Goal: Task Accomplishment & Management: Use online tool/utility

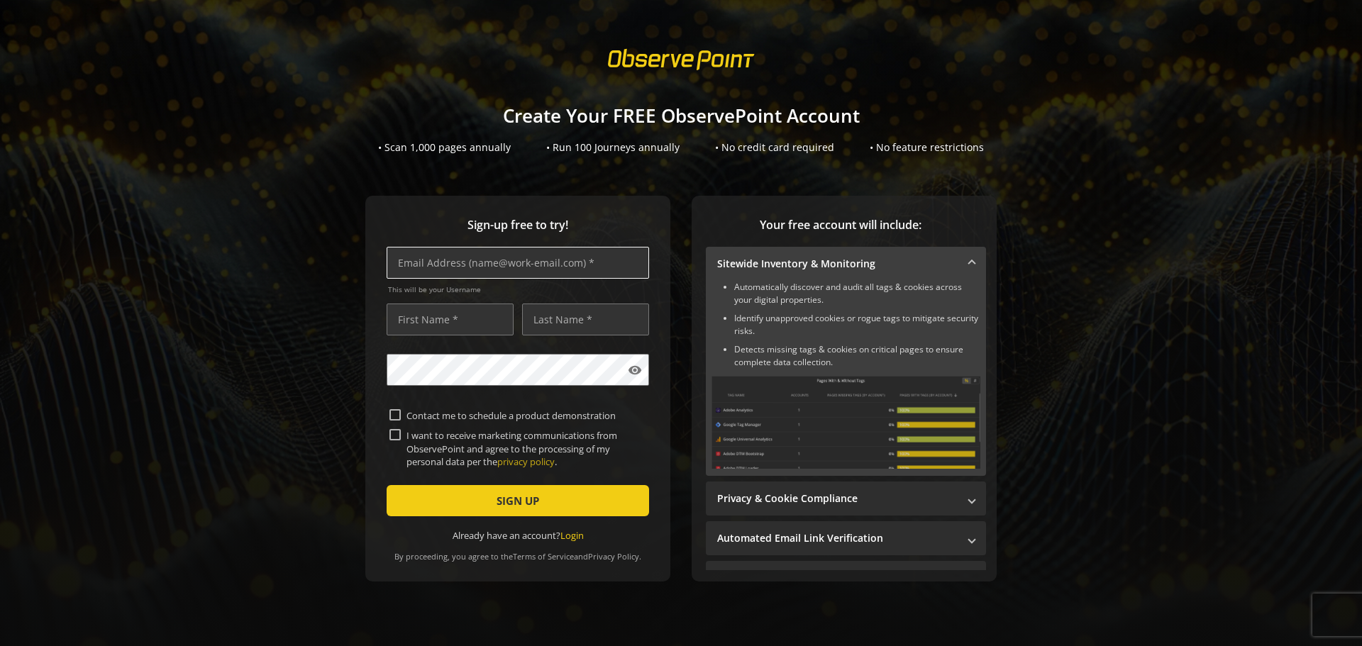
click at [513, 267] on input "text" at bounding box center [518, 263] width 262 height 32
type input "e"
type input "[EMAIL_ADDRESS][DOMAIN_NAME]"
click at [448, 313] on input "text" at bounding box center [450, 320] width 127 height 32
type input "[PERSON_NAME]"
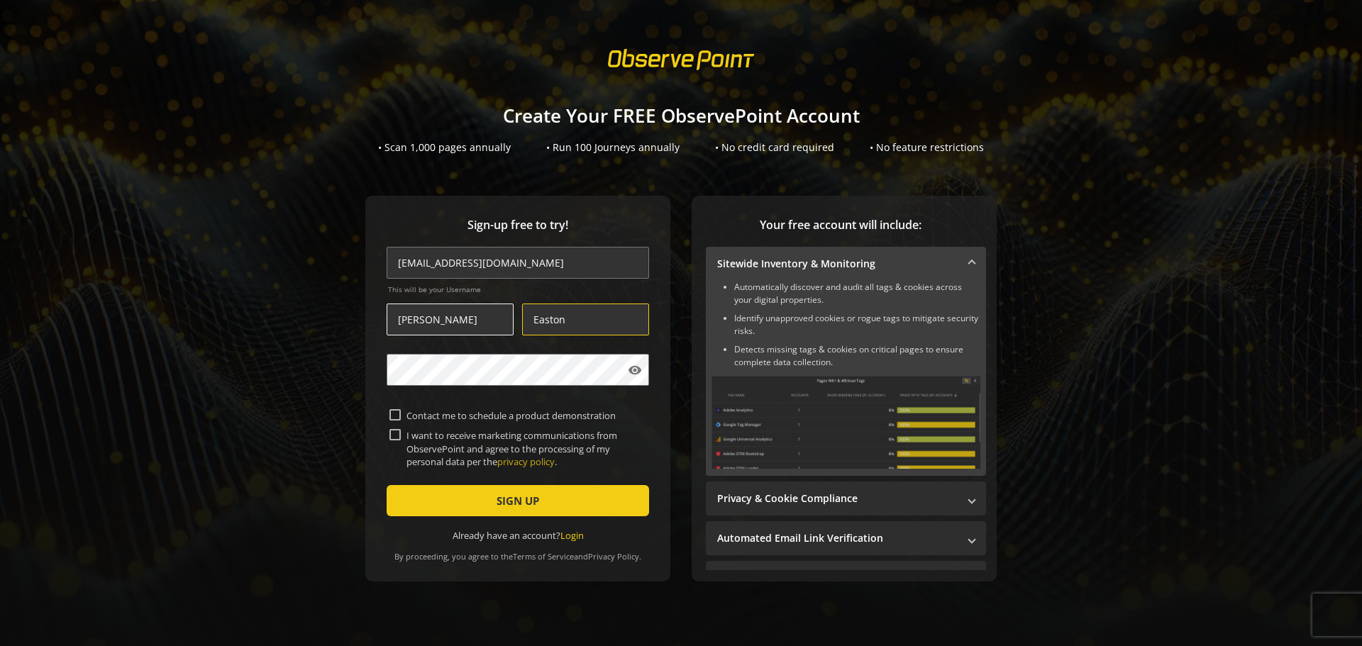
type input "Easton"
click at [538, 497] on span "submit" at bounding box center [518, 501] width 262 height 34
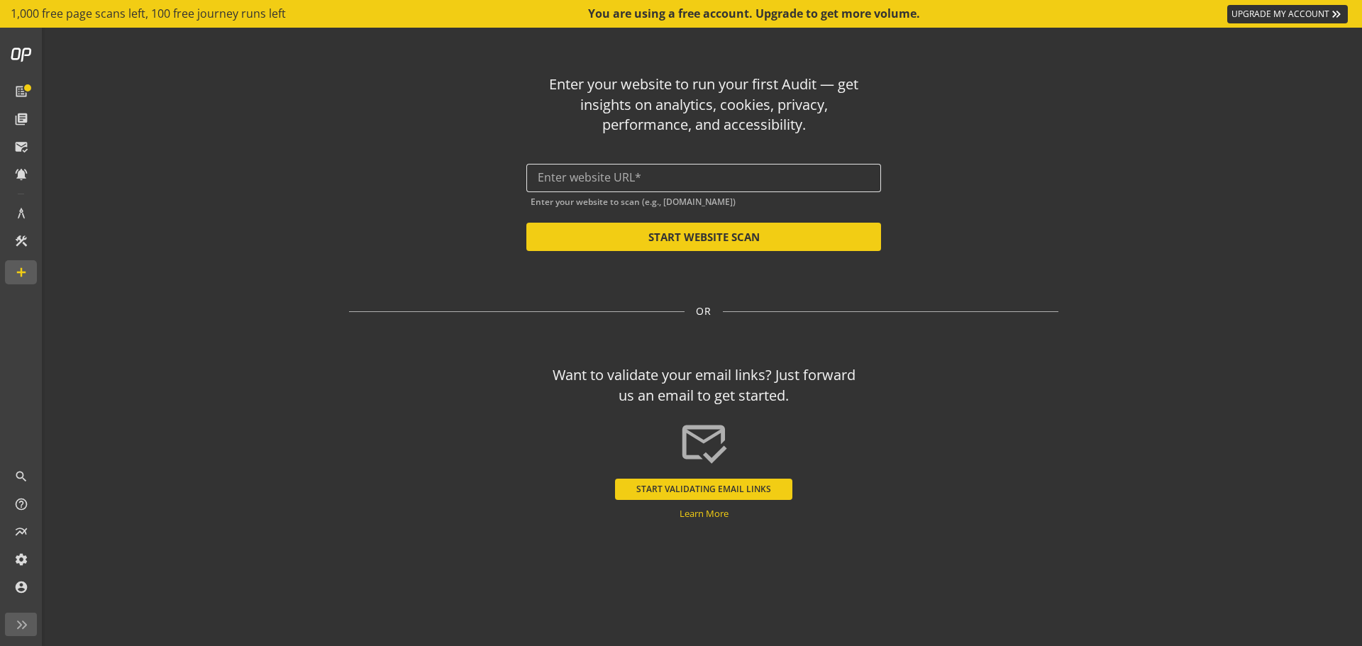
click at [835, 176] on input "text" at bounding box center [704, 177] width 332 height 13
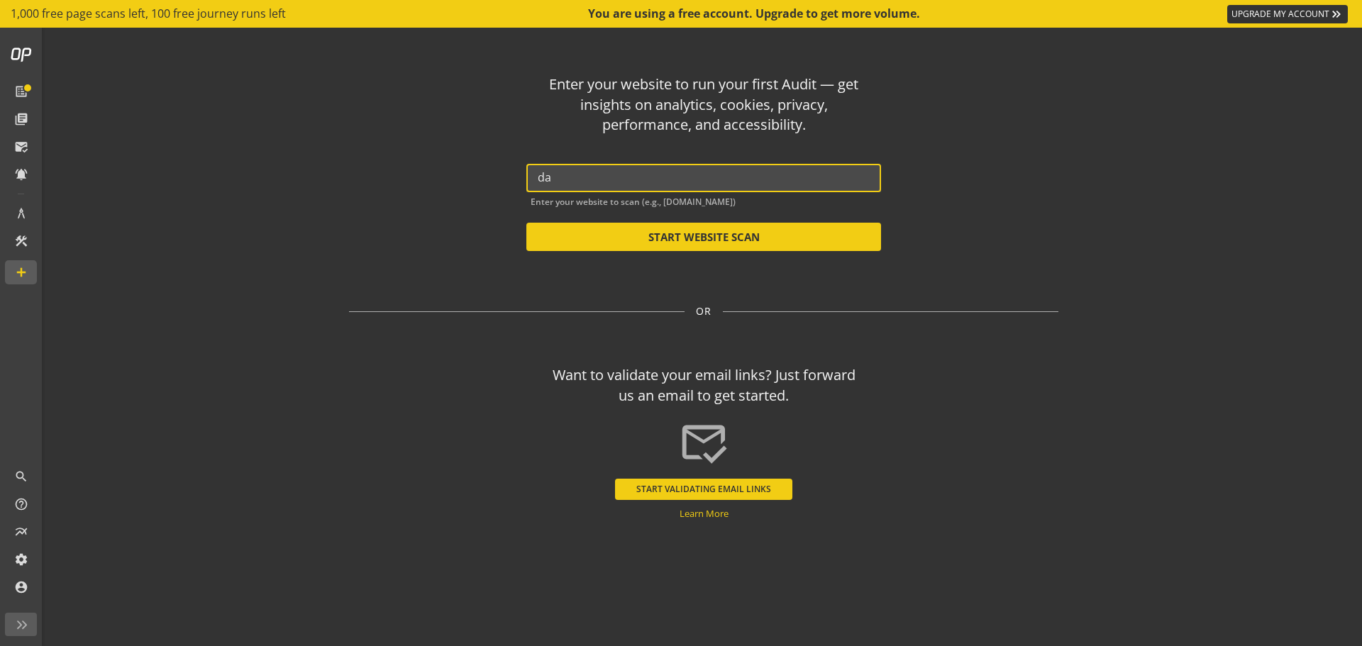
type input "da2"
drag, startPoint x: 568, startPoint y: 178, endPoint x: 529, endPoint y: 180, distance: 39.1
click at [529, 180] on div "da2" at bounding box center [703, 178] width 355 height 28
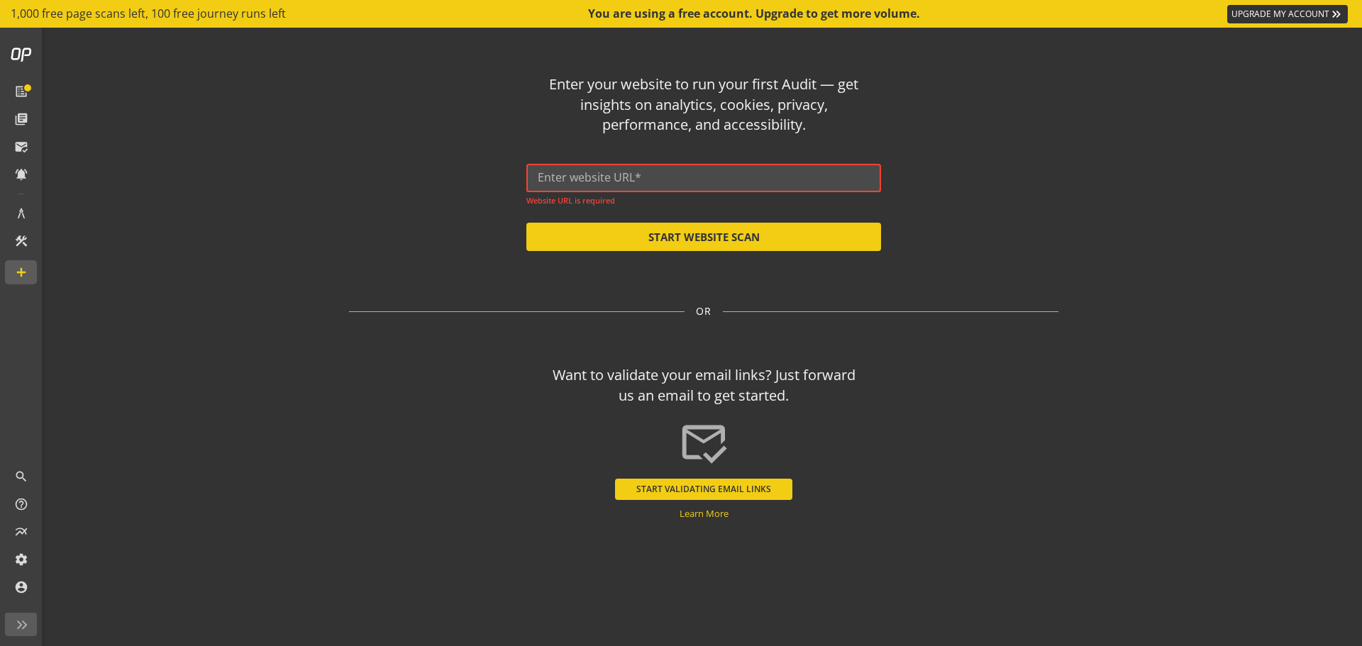
paste input "[URL][DOMAIN_NAME]"
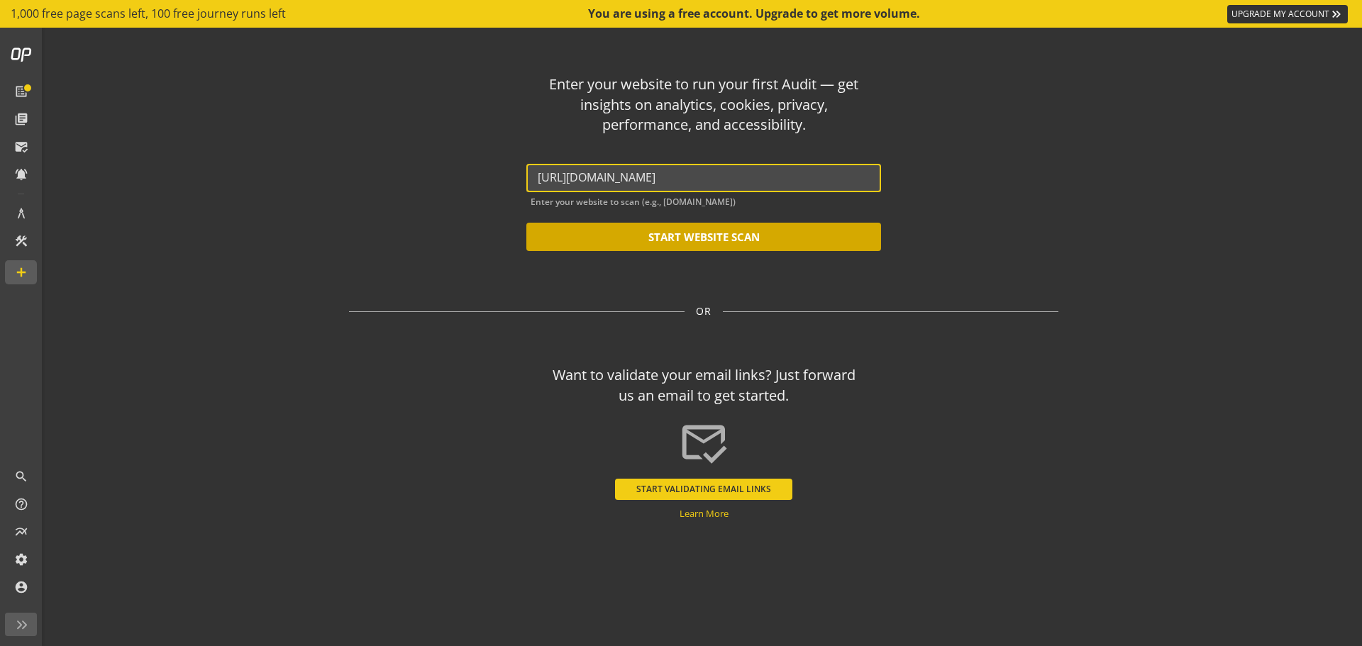
type input "[URL][DOMAIN_NAME]"
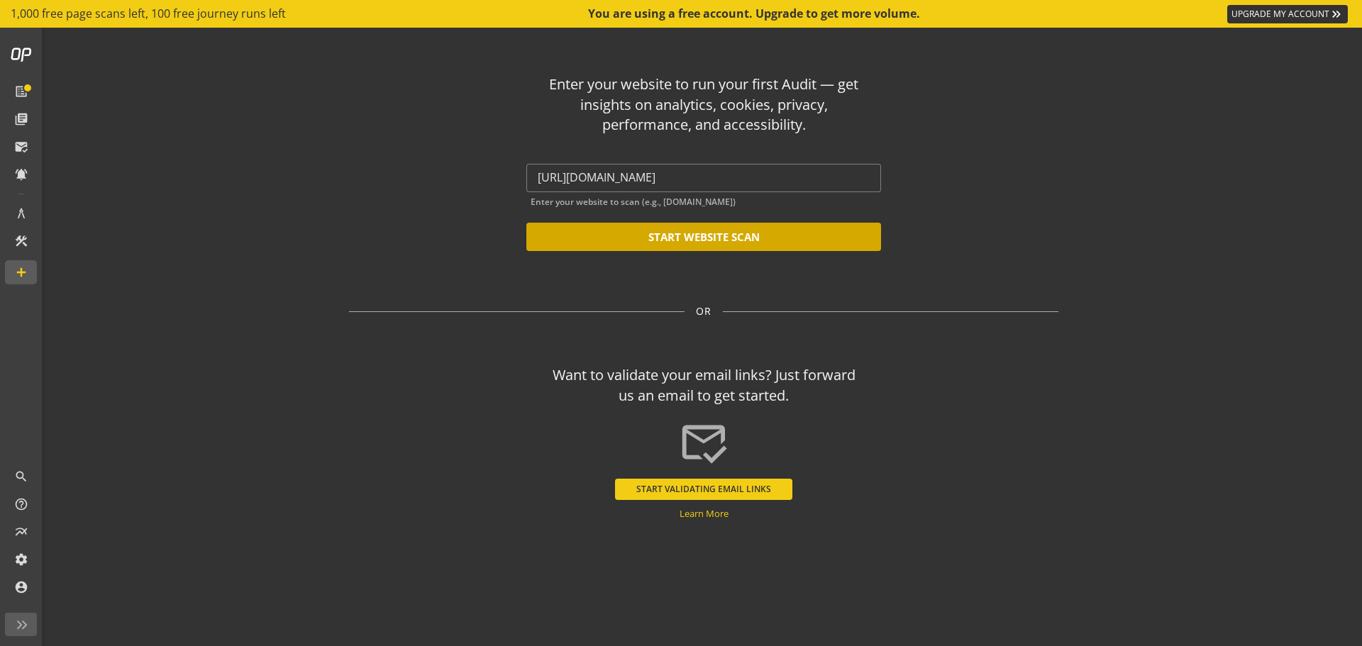
click at [699, 249] on button "START WEBSITE SCAN" at bounding box center [703, 237] width 355 height 28
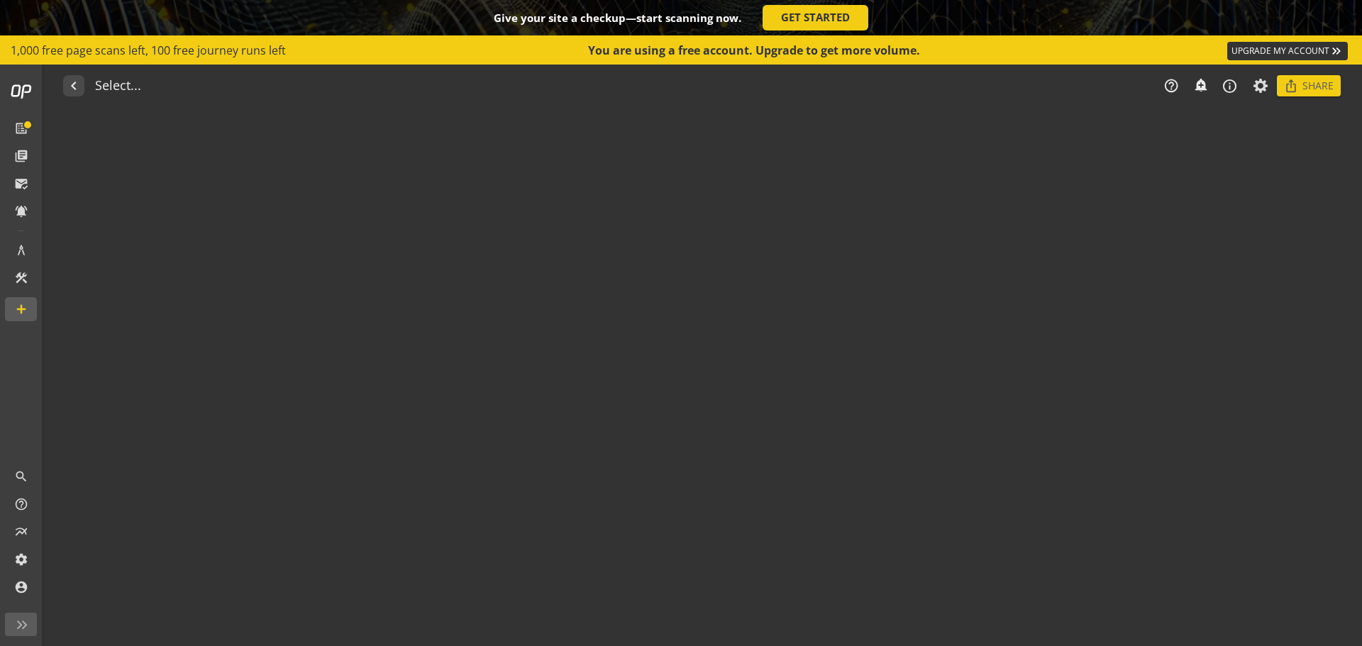
click at [705, 237] on audit-report-container "navigate_before Select... help_outline notifications_none add_alert info_outlin…" at bounding box center [703, 356] width 1316 height 582
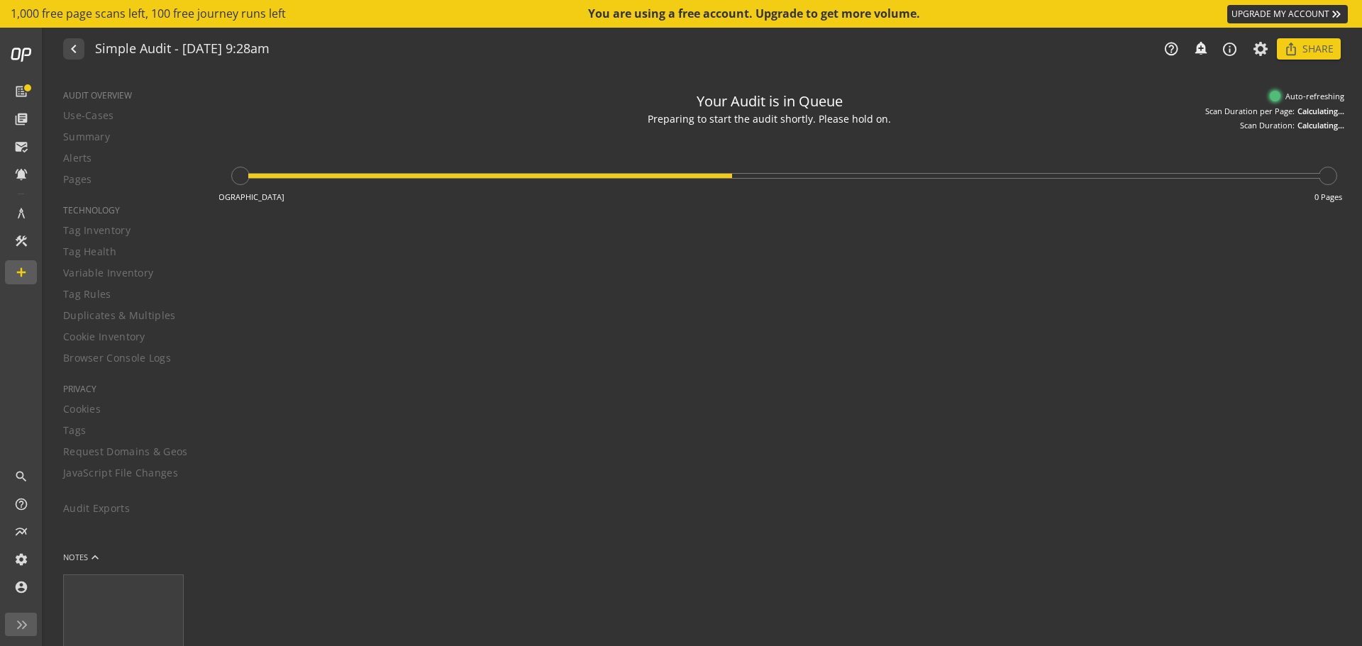
type textarea "Notes can include: -a description of what this audit is validating -changes in …"
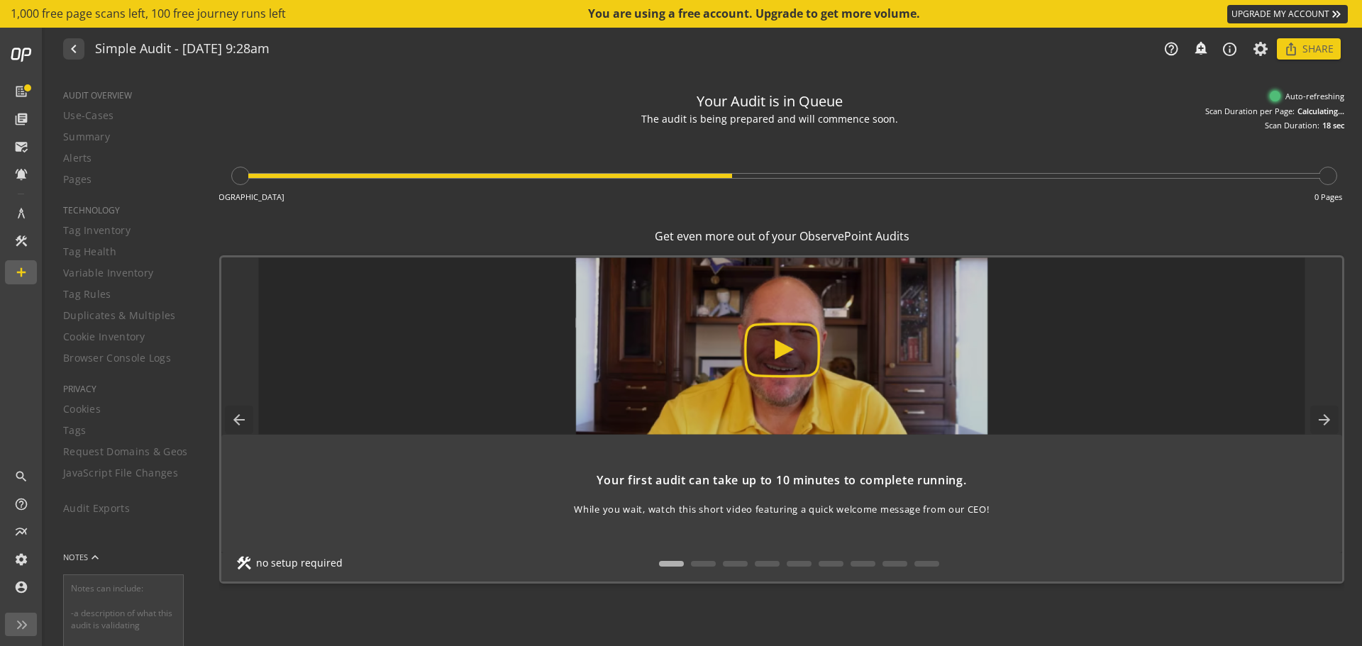
click at [806, 357] on img at bounding box center [781, 345] width 1047 height 177
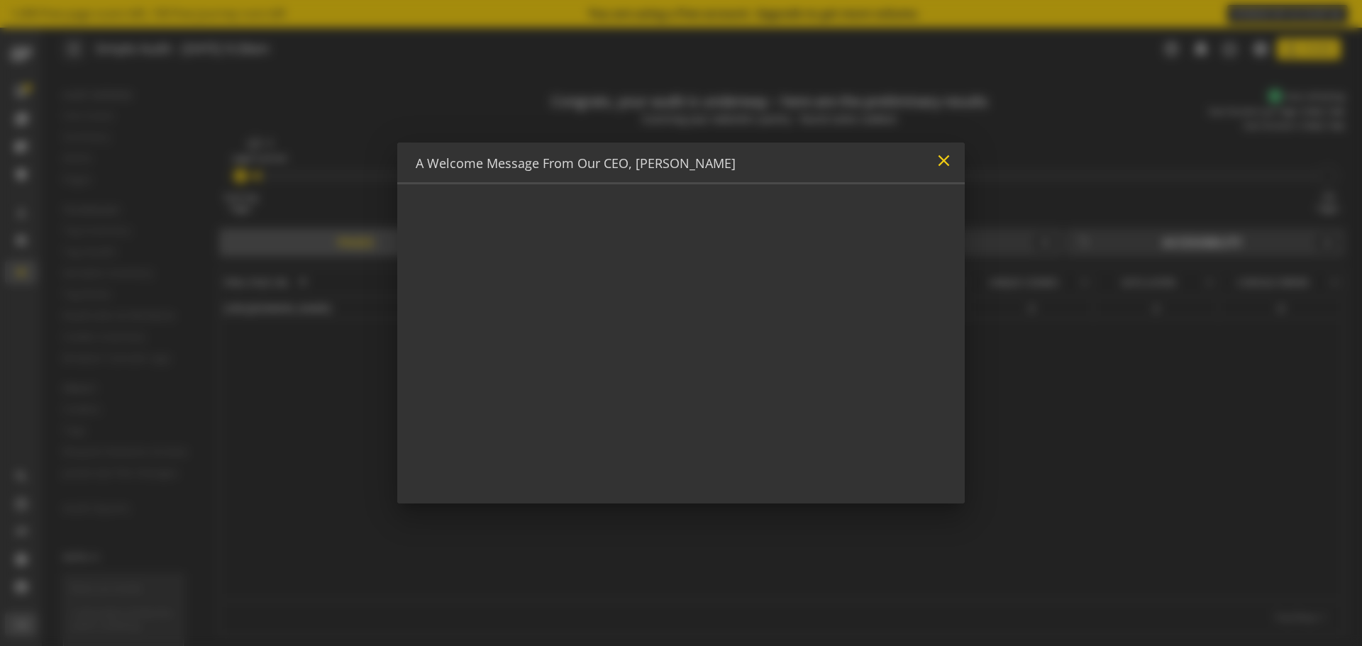
click at [943, 167] on mat-icon "close" at bounding box center [943, 160] width 19 height 19
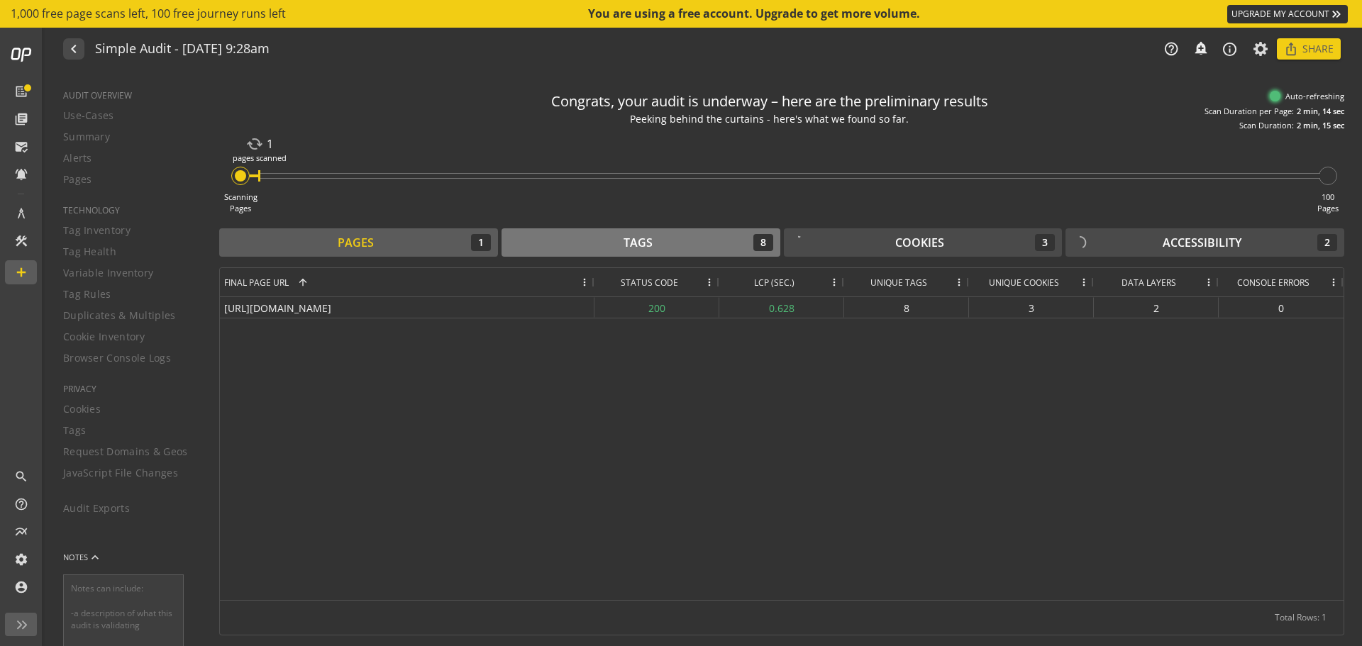
click at [638, 244] on div "Tags" at bounding box center [637, 243] width 29 height 16
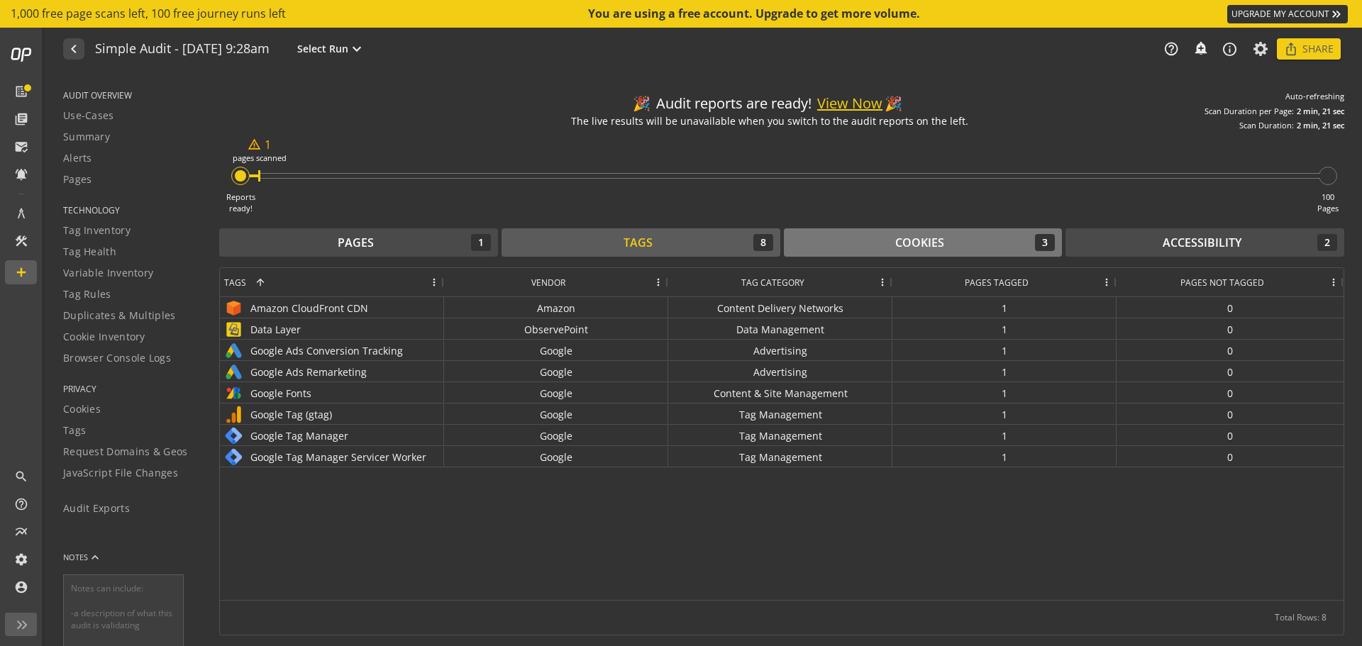
click at [914, 246] on div "Cookies" at bounding box center [919, 243] width 49 height 16
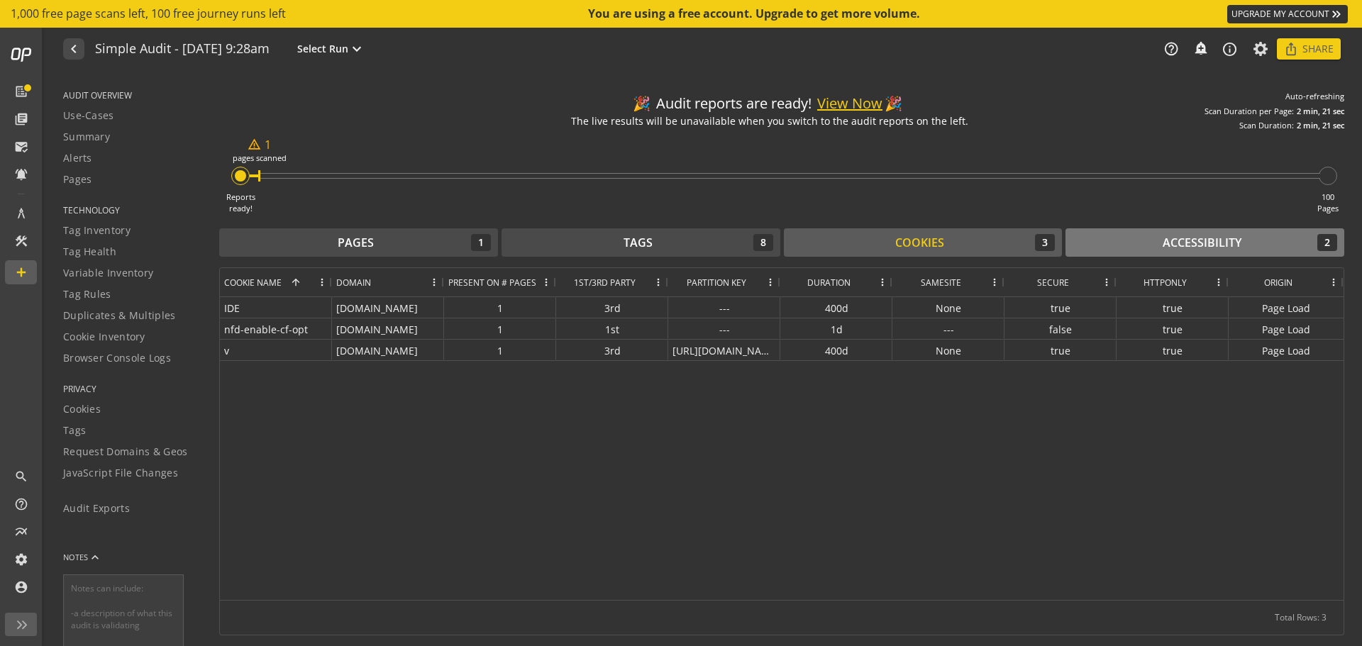
click at [1245, 246] on div "Accessibility 2" at bounding box center [1204, 242] width 265 height 17
